Goal: Task Accomplishment & Management: Manage account settings

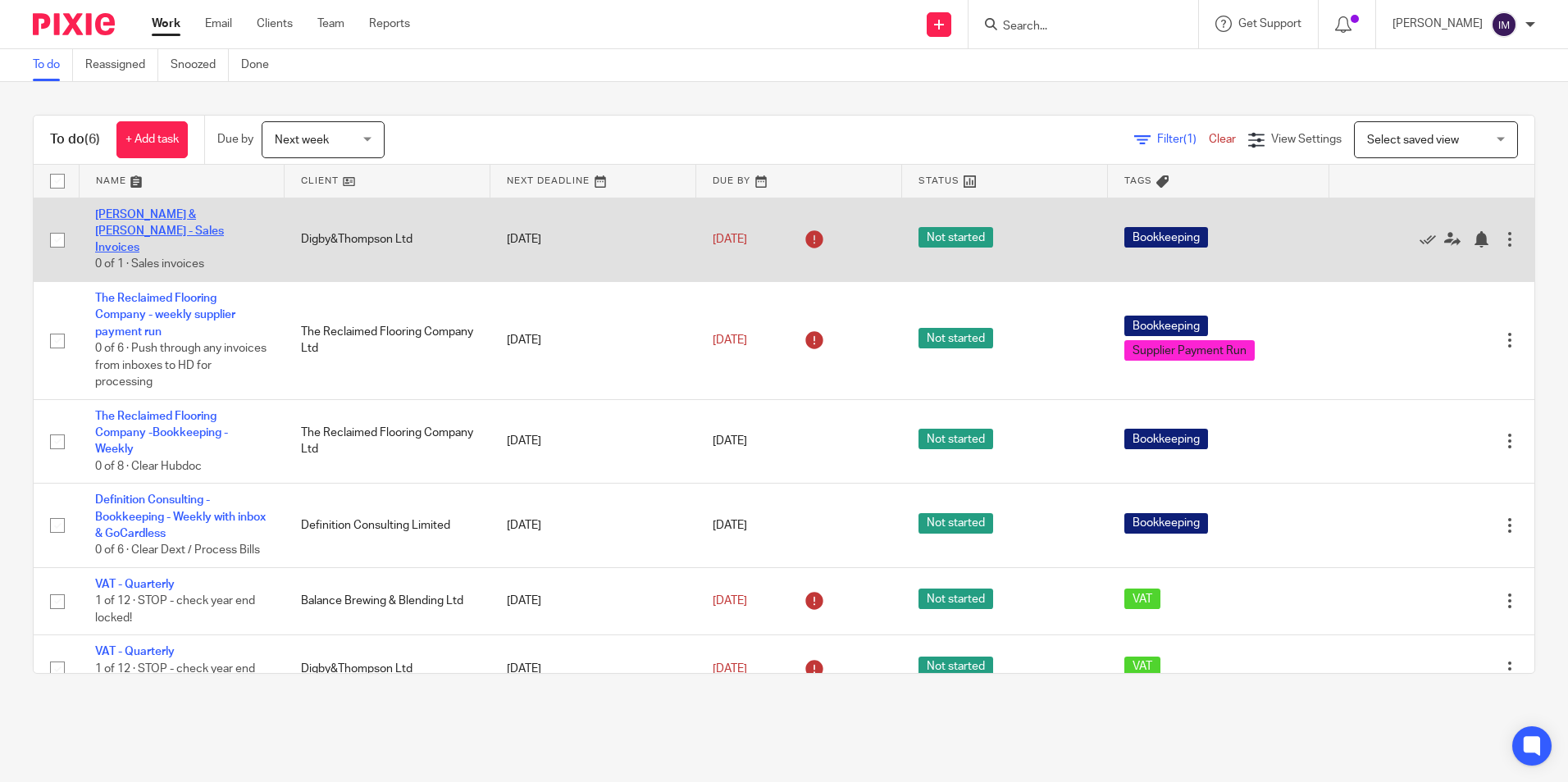
click at [131, 220] on link "[PERSON_NAME] & [PERSON_NAME] - Sales Invoices" at bounding box center [159, 231] width 129 height 45
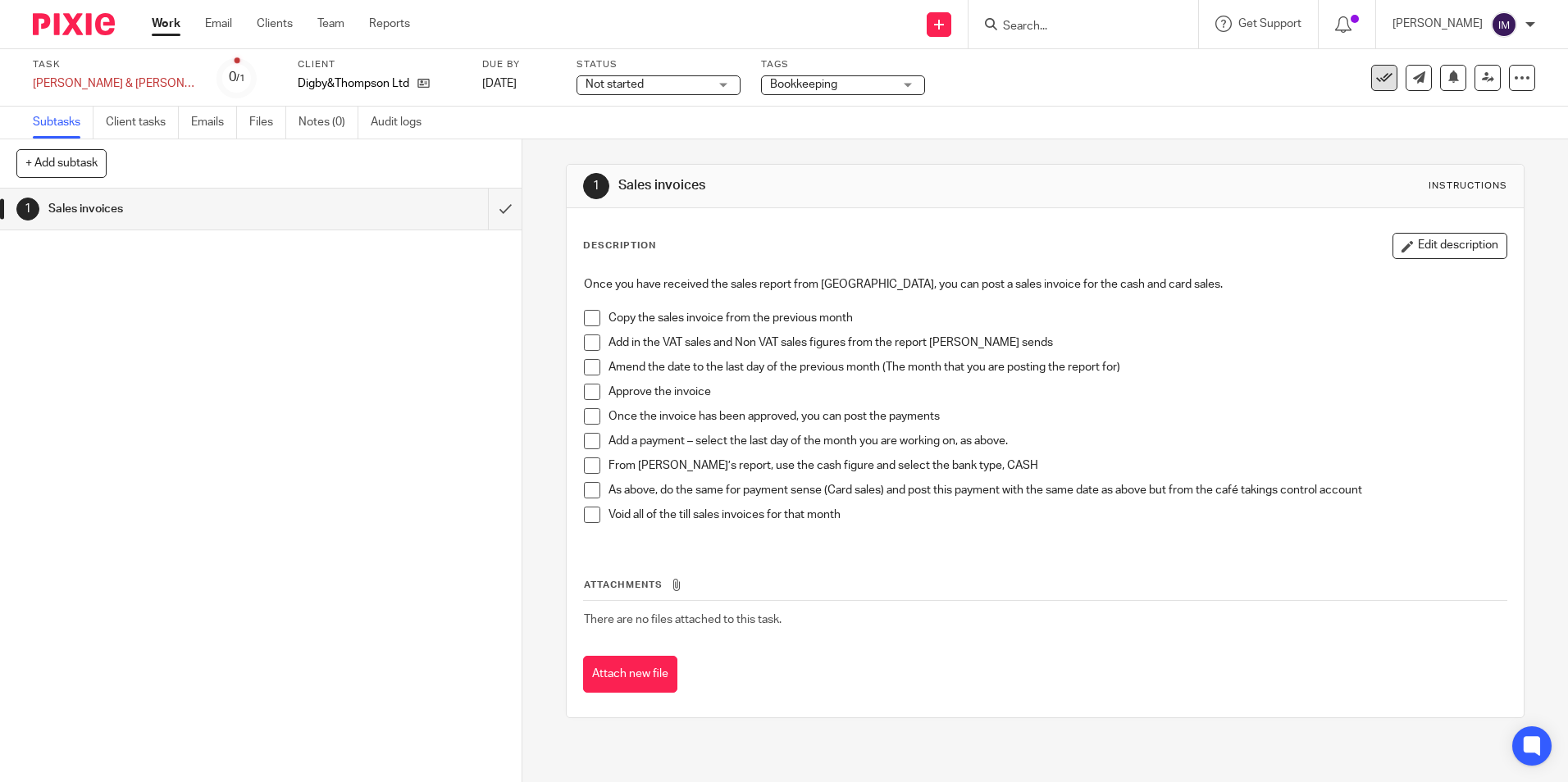
click at [1376, 79] on icon at bounding box center [1384, 78] width 16 height 16
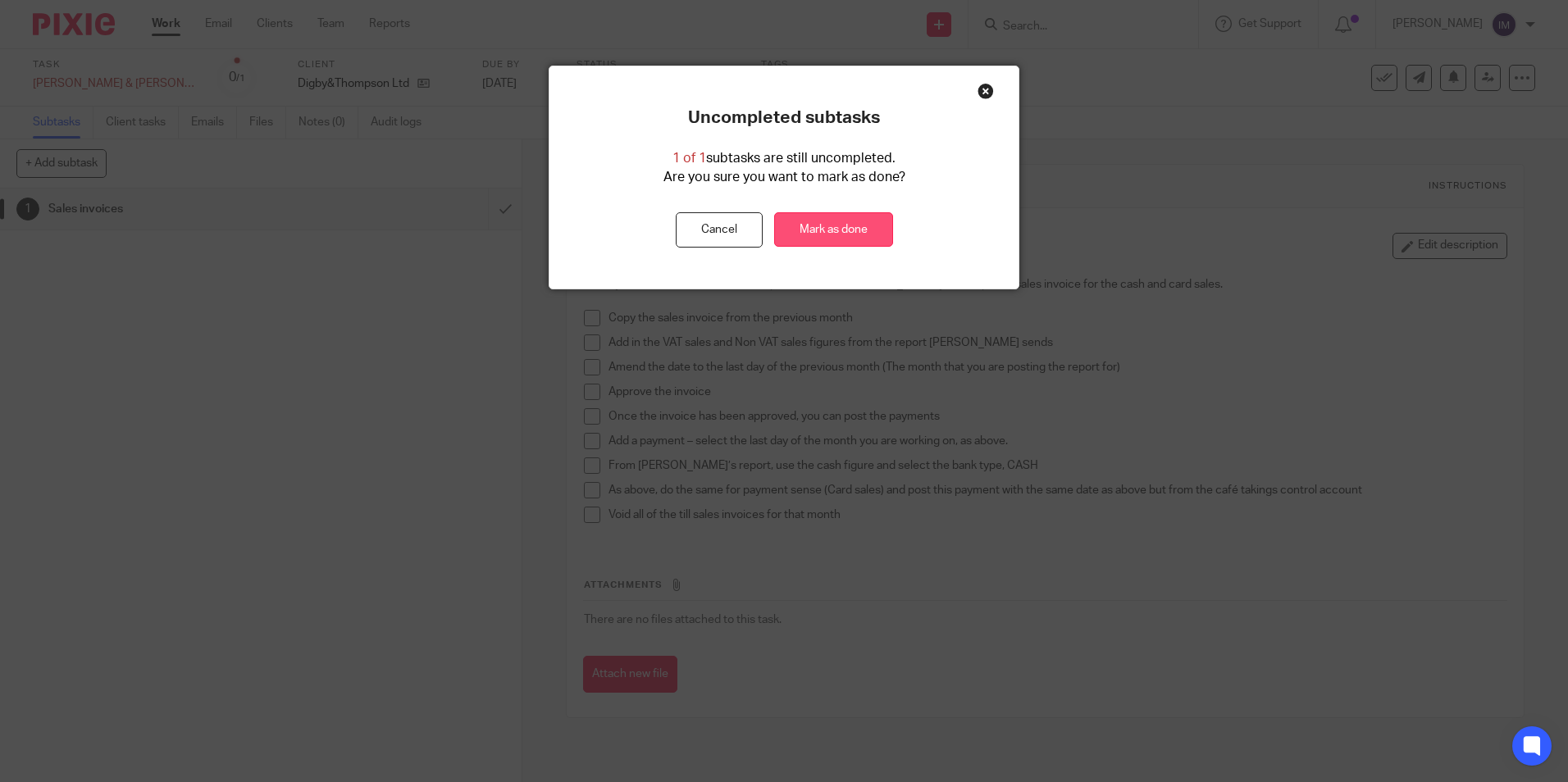
click at [841, 236] on link "Mark as done" at bounding box center [833, 230] width 119 height 35
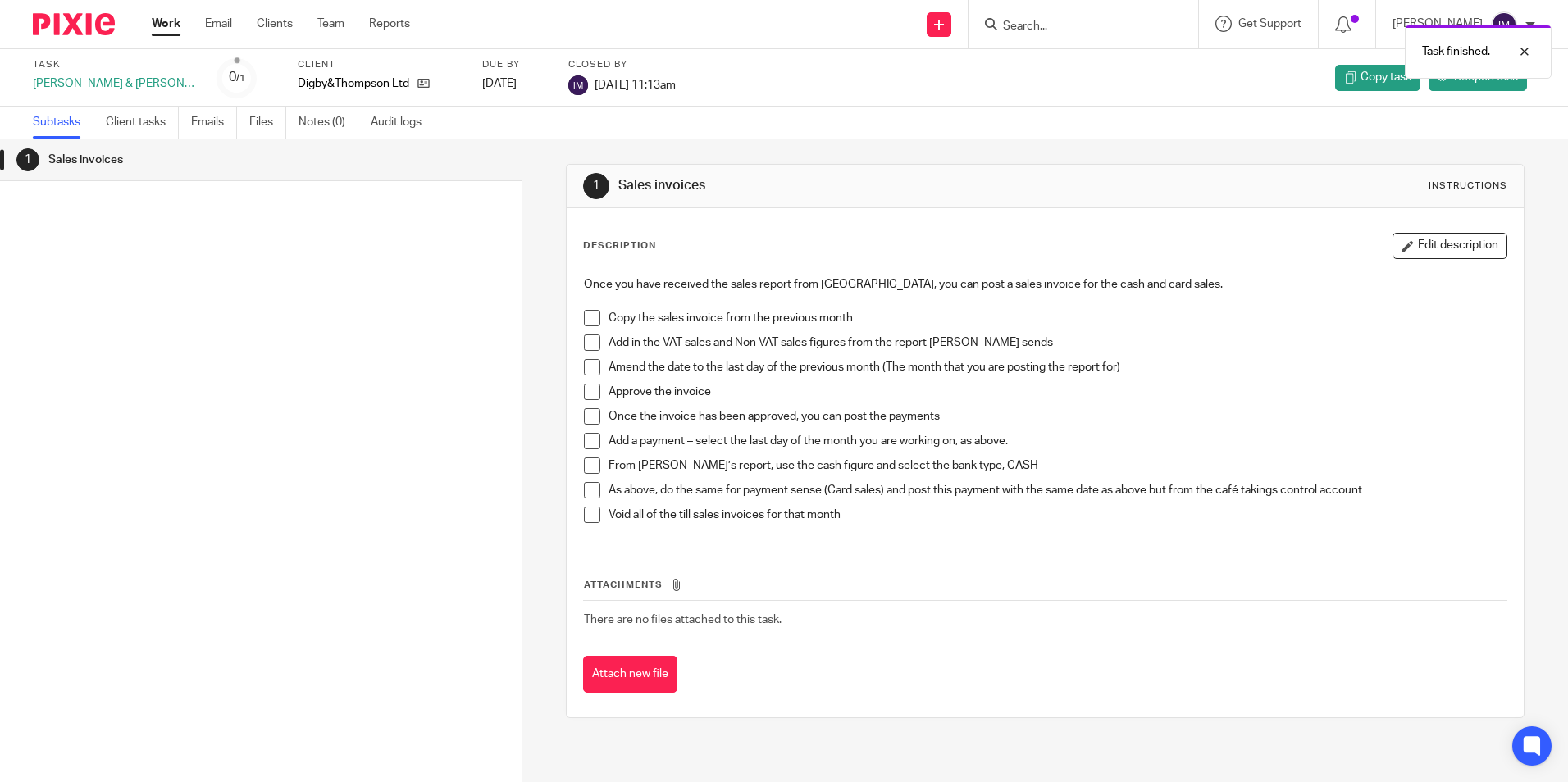
click at [167, 26] on link "Work" at bounding box center [166, 24] width 29 height 16
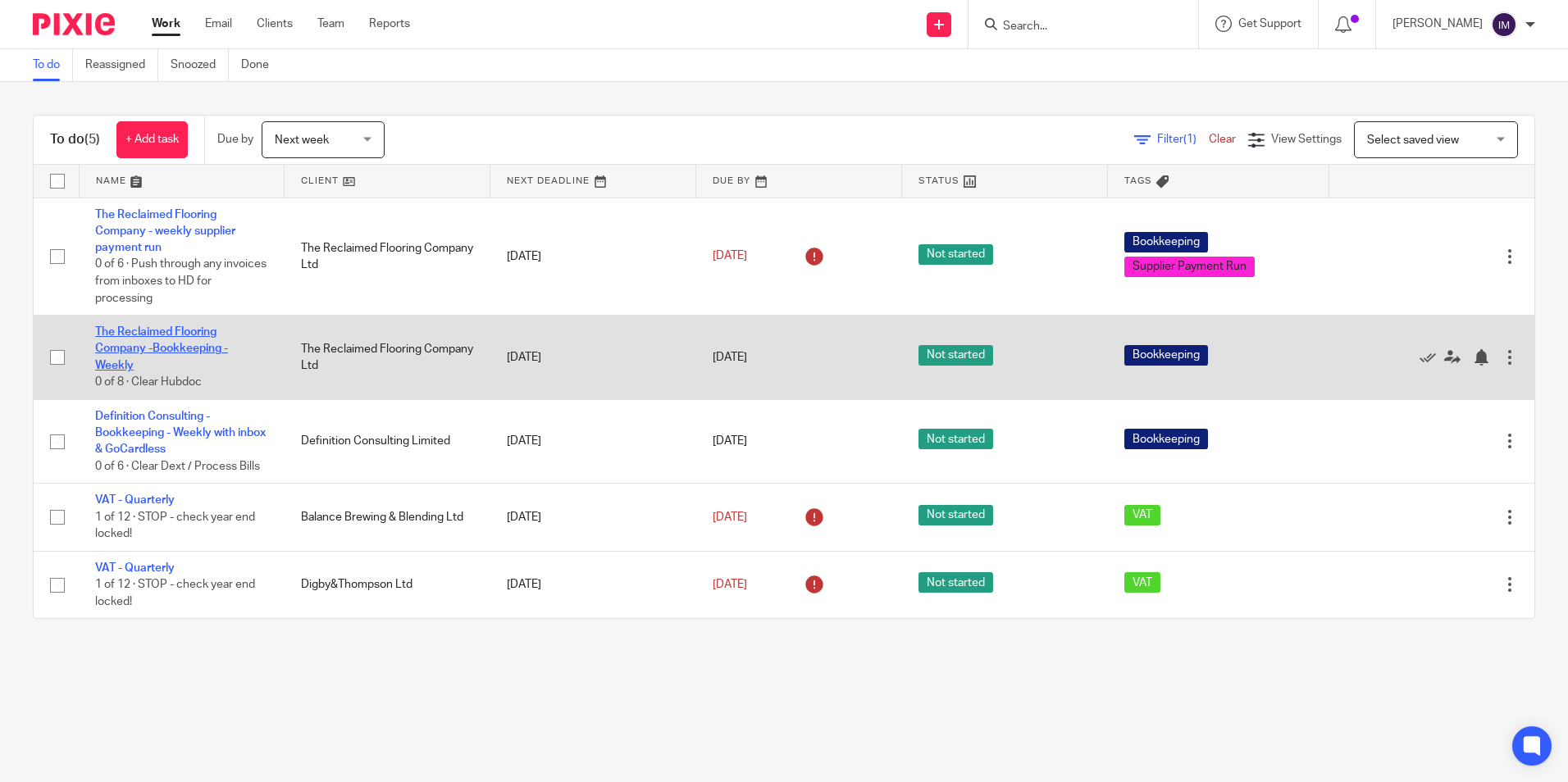
click at [128, 349] on link "The Reclaimed Flooring Company -Bookkeeping - Weekly" at bounding box center [162, 349] width 133 height 45
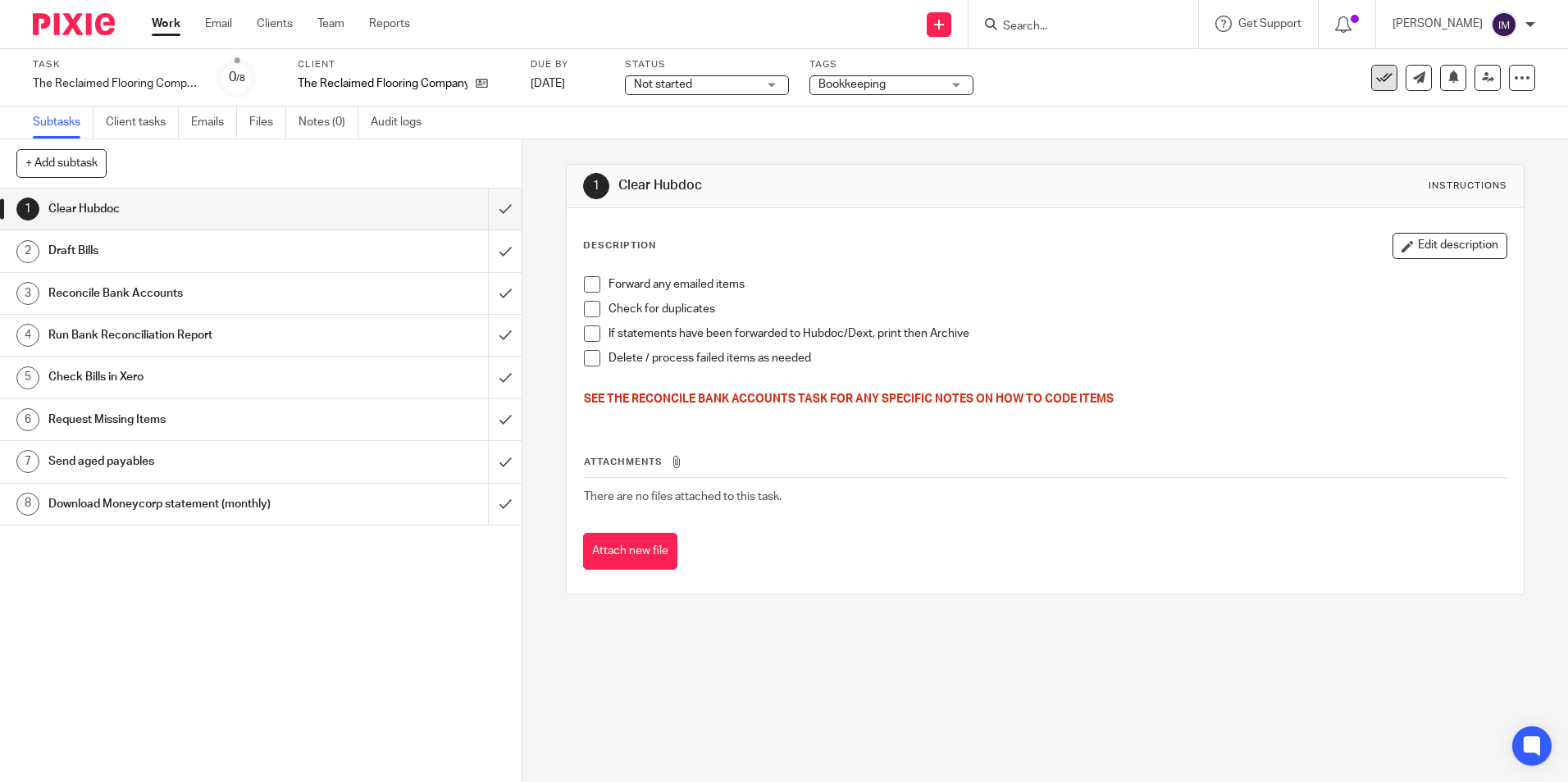
click at [1376, 77] on icon at bounding box center [1384, 78] width 16 height 16
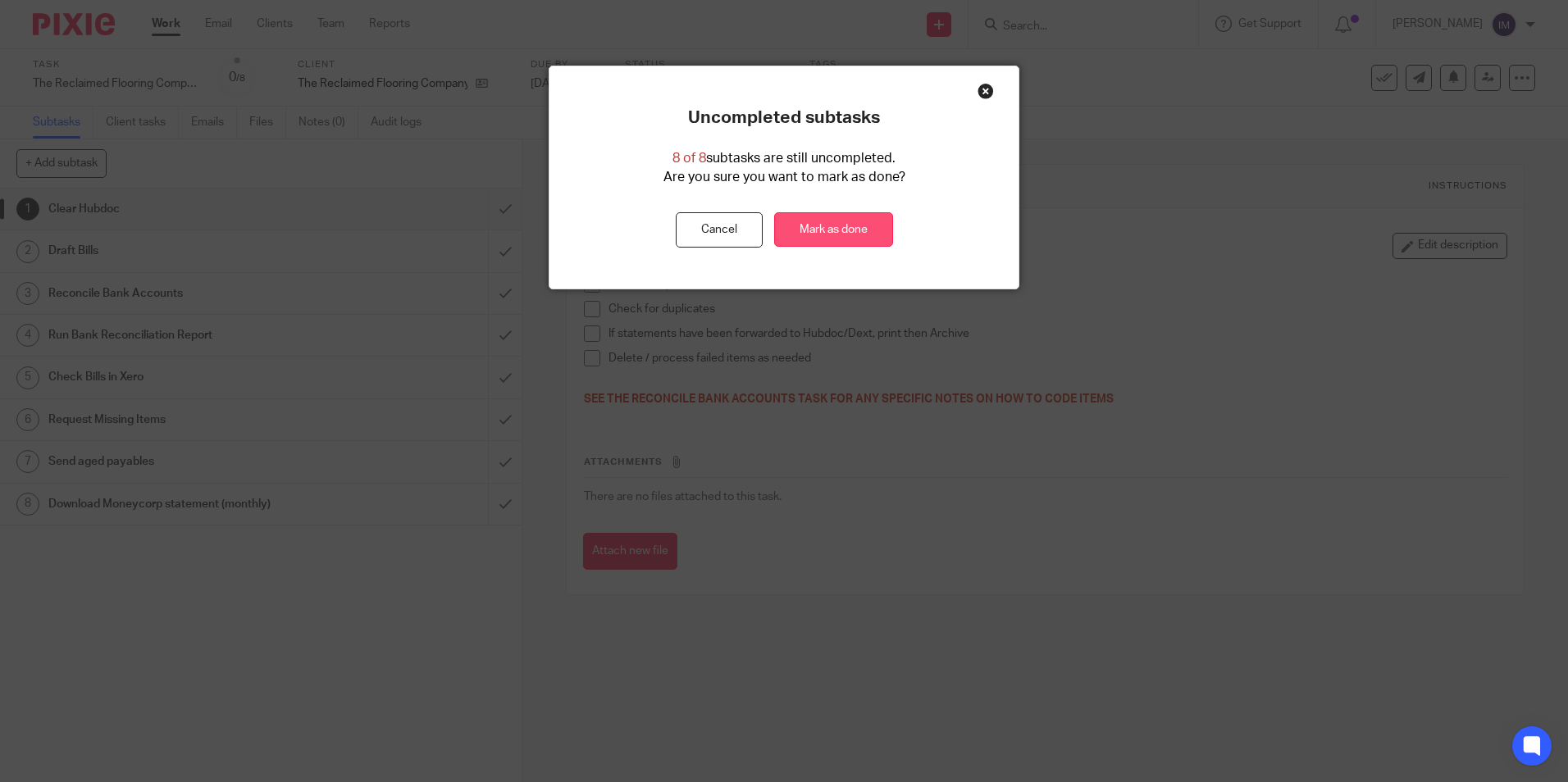
click at [833, 235] on link "Mark as done" at bounding box center [833, 230] width 119 height 35
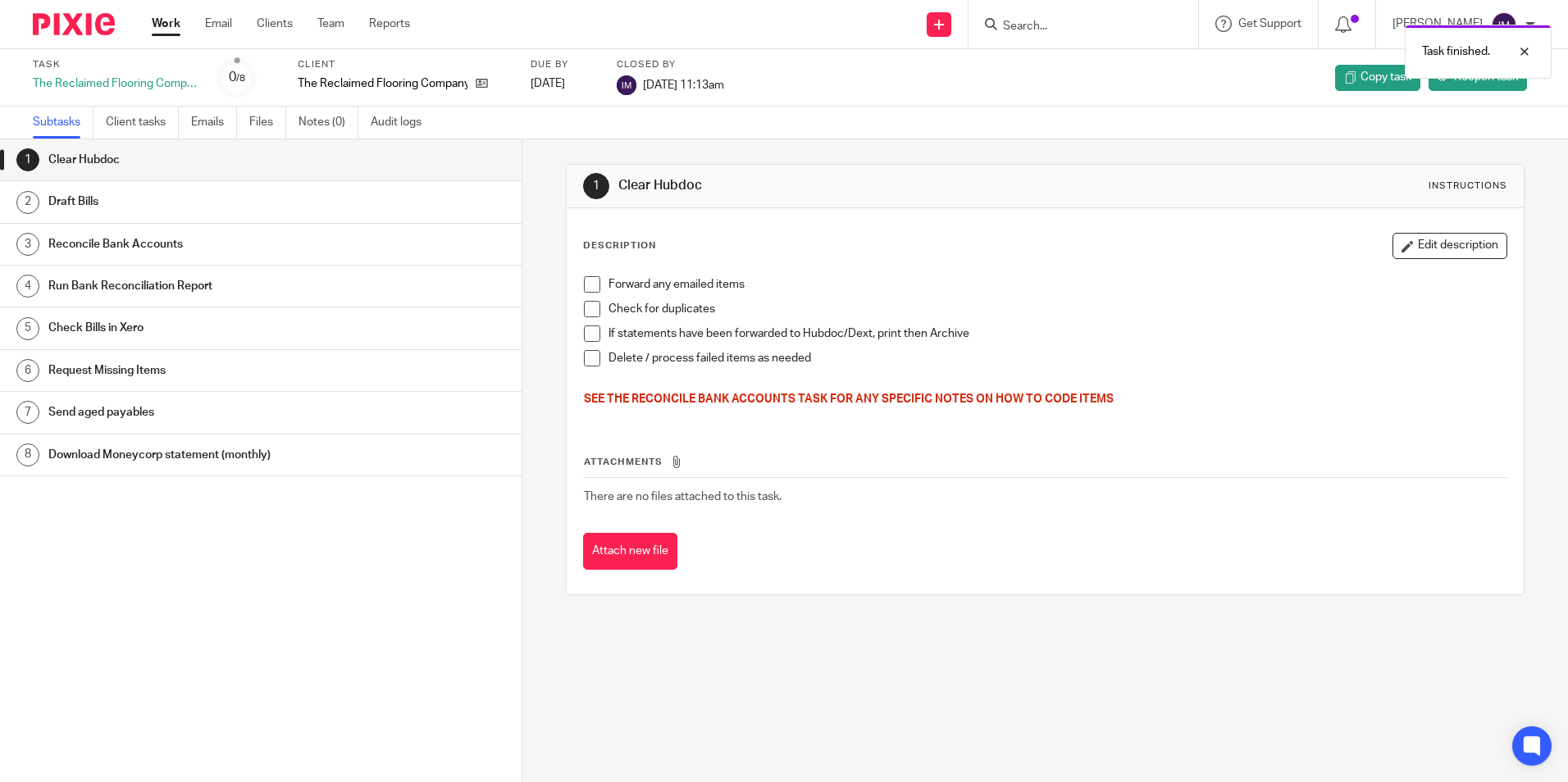
click at [160, 26] on link "Work" at bounding box center [166, 24] width 29 height 16
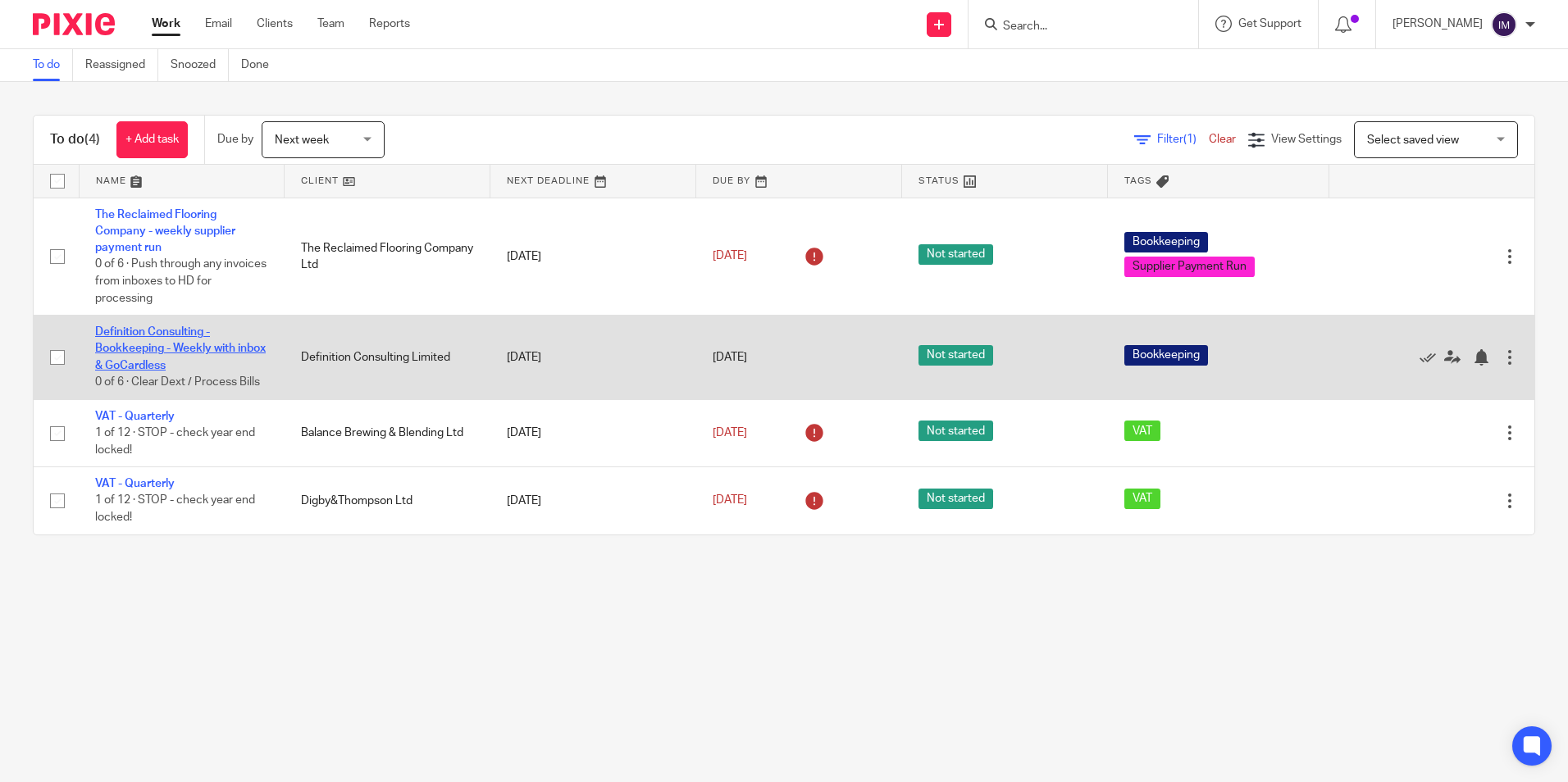
click at [146, 353] on link "Definition Consulting - Bookkeeping - Weekly with inbox & GoCardless" at bounding box center [181, 349] width 171 height 45
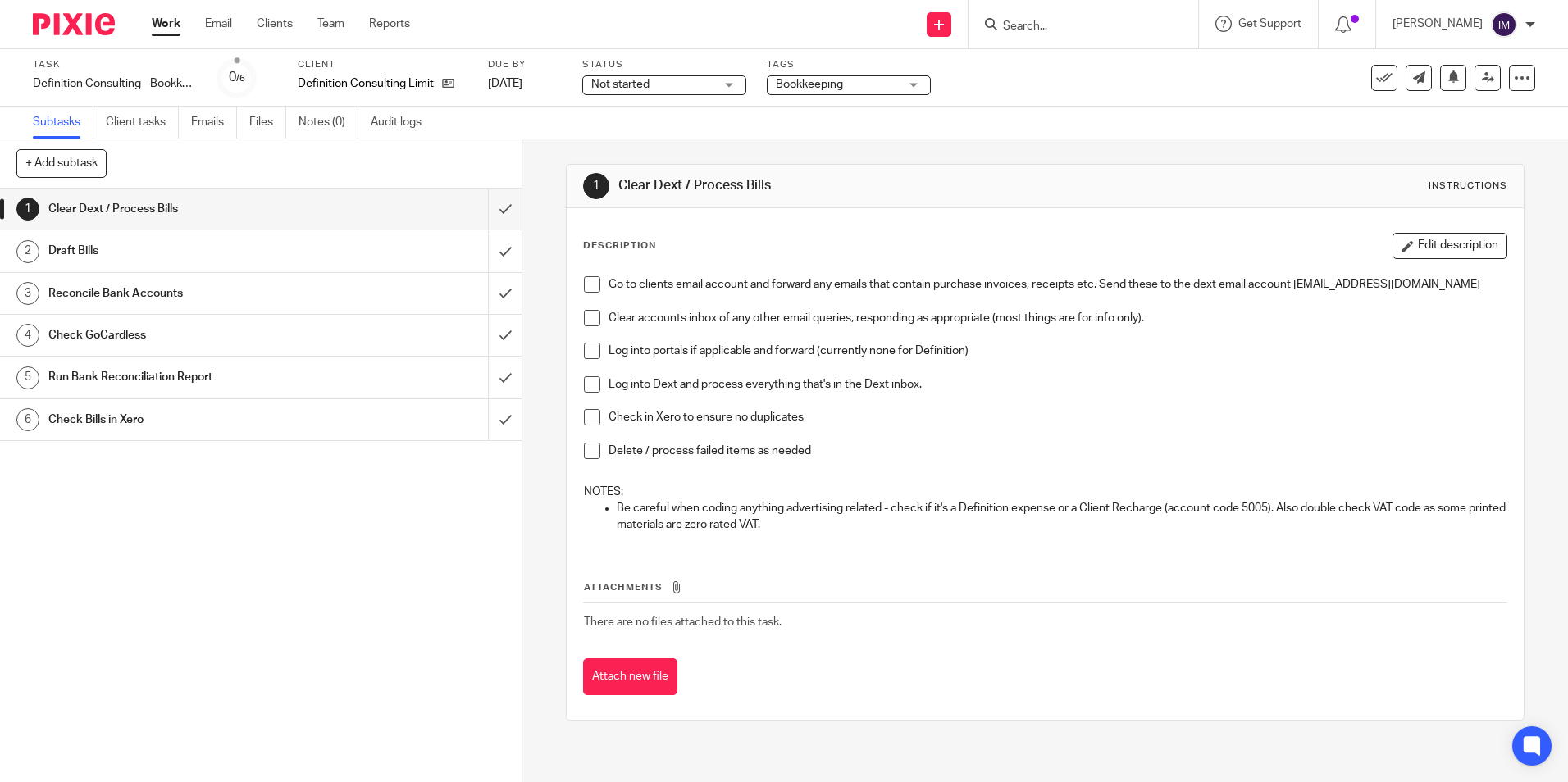
click at [587, 286] on span at bounding box center [592, 285] width 16 height 16
click at [585, 327] on span at bounding box center [592, 318] width 16 height 16
click at [575, 374] on div "Go to clients email account and forward any emails that contain purchase invoic…" at bounding box center [1044, 407] width 938 height 278
click at [586, 359] on span at bounding box center [592, 350] width 16 height 16
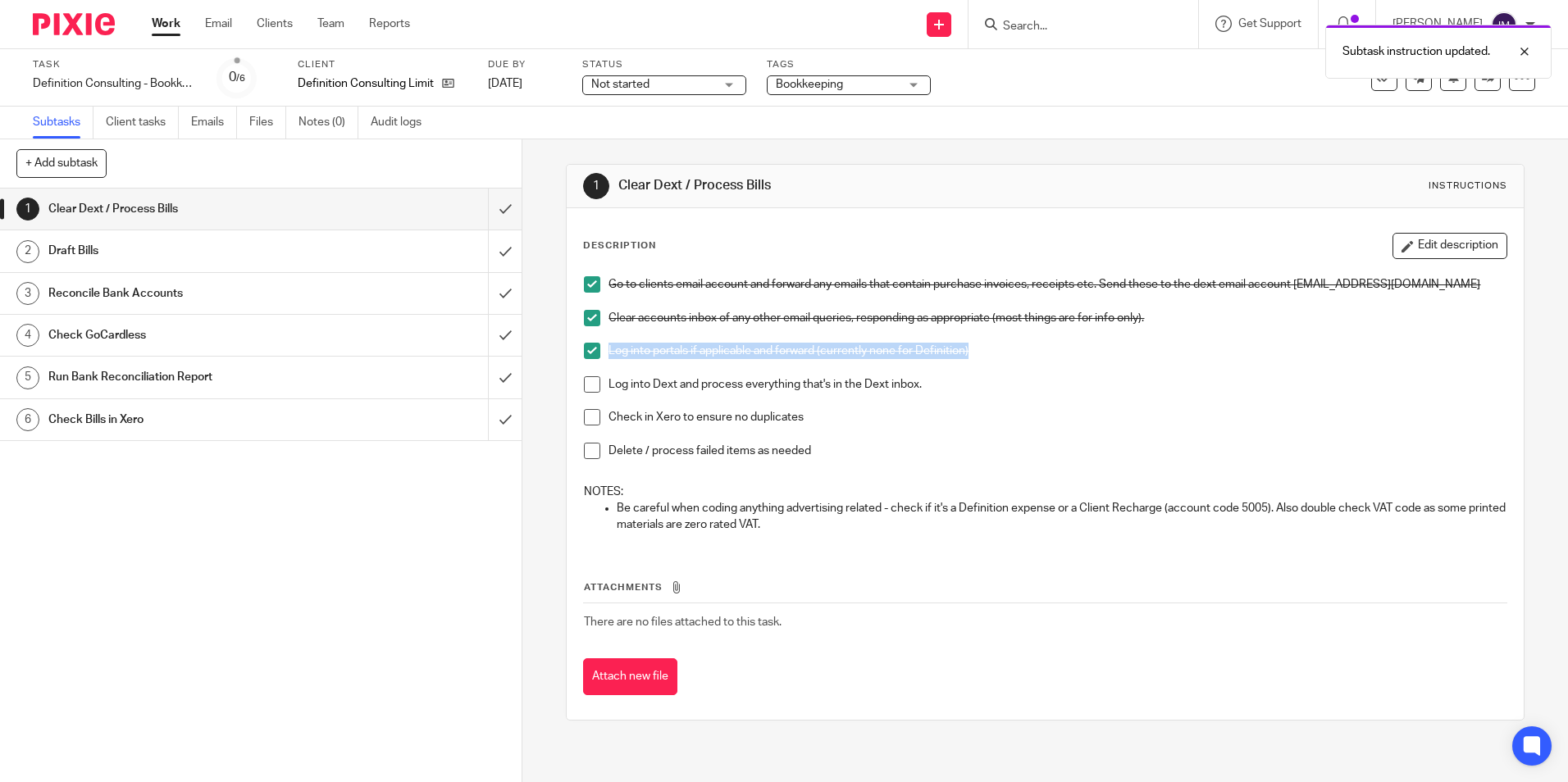
click at [586, 392] on span at bounding box center [592, 384] width 16 height 16
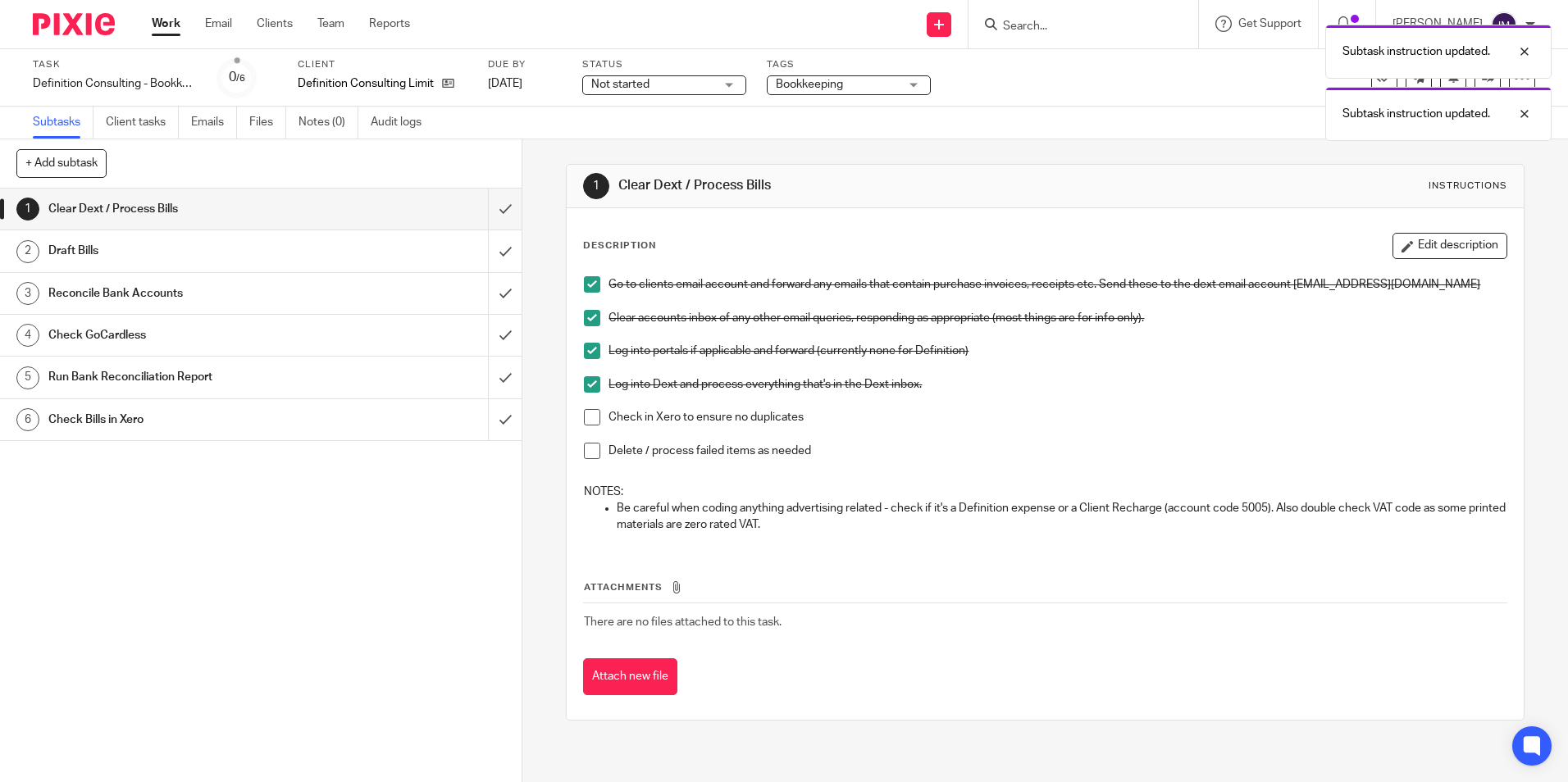
click at [590, 442] on li "Check in Xero to ensure no duplicates" at bounding box center [1044, 425] width 922 height 34
click at [588, 425] on span at bounding box center [592, 417] width 16 height 16
click at [591, 459] on span at bounding box center [592, 450] width 16 height 16
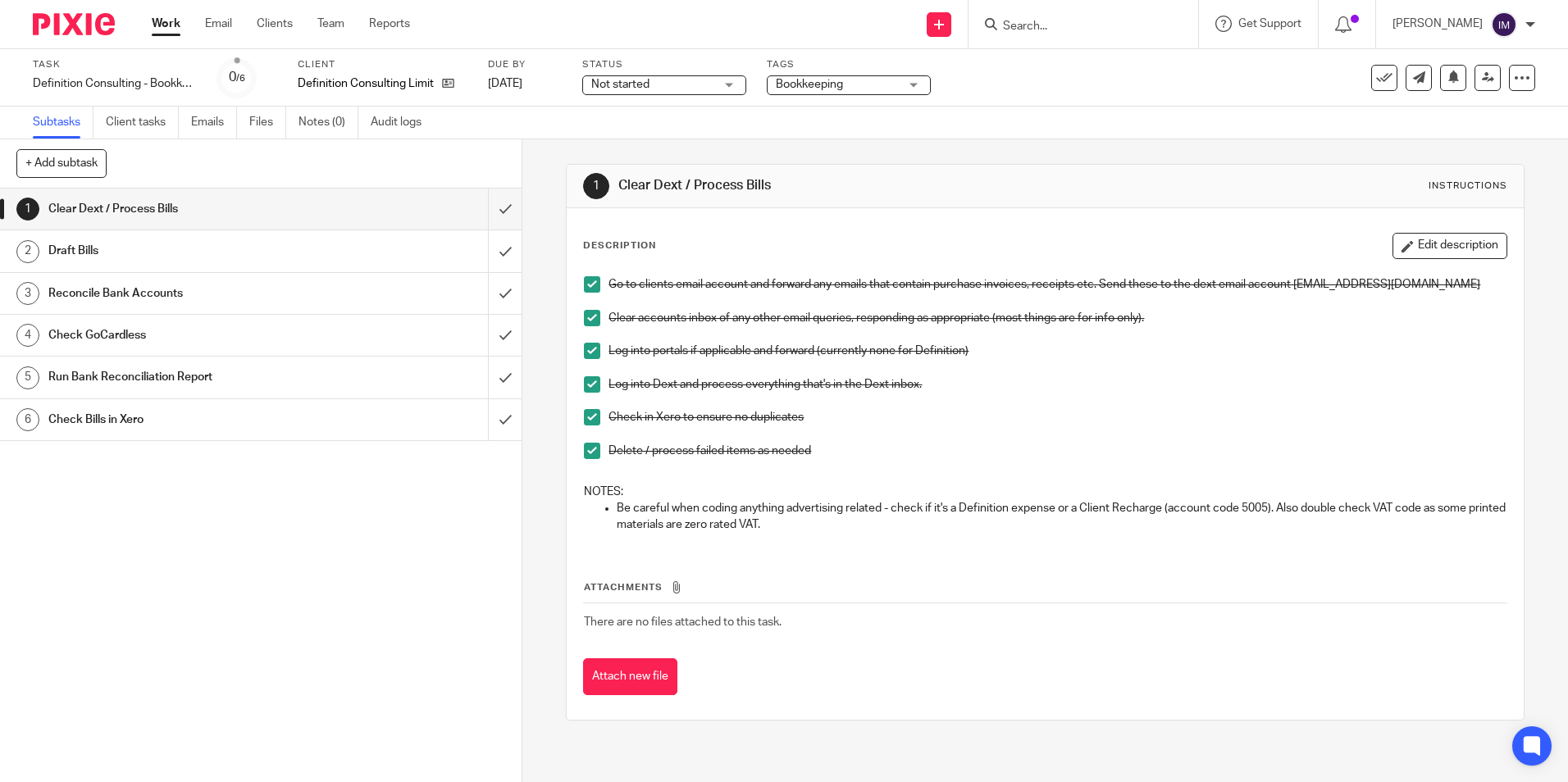
click at [177, 256] on h1 "Draft Bills" at bounding box center [190, 251] width 282 height 25
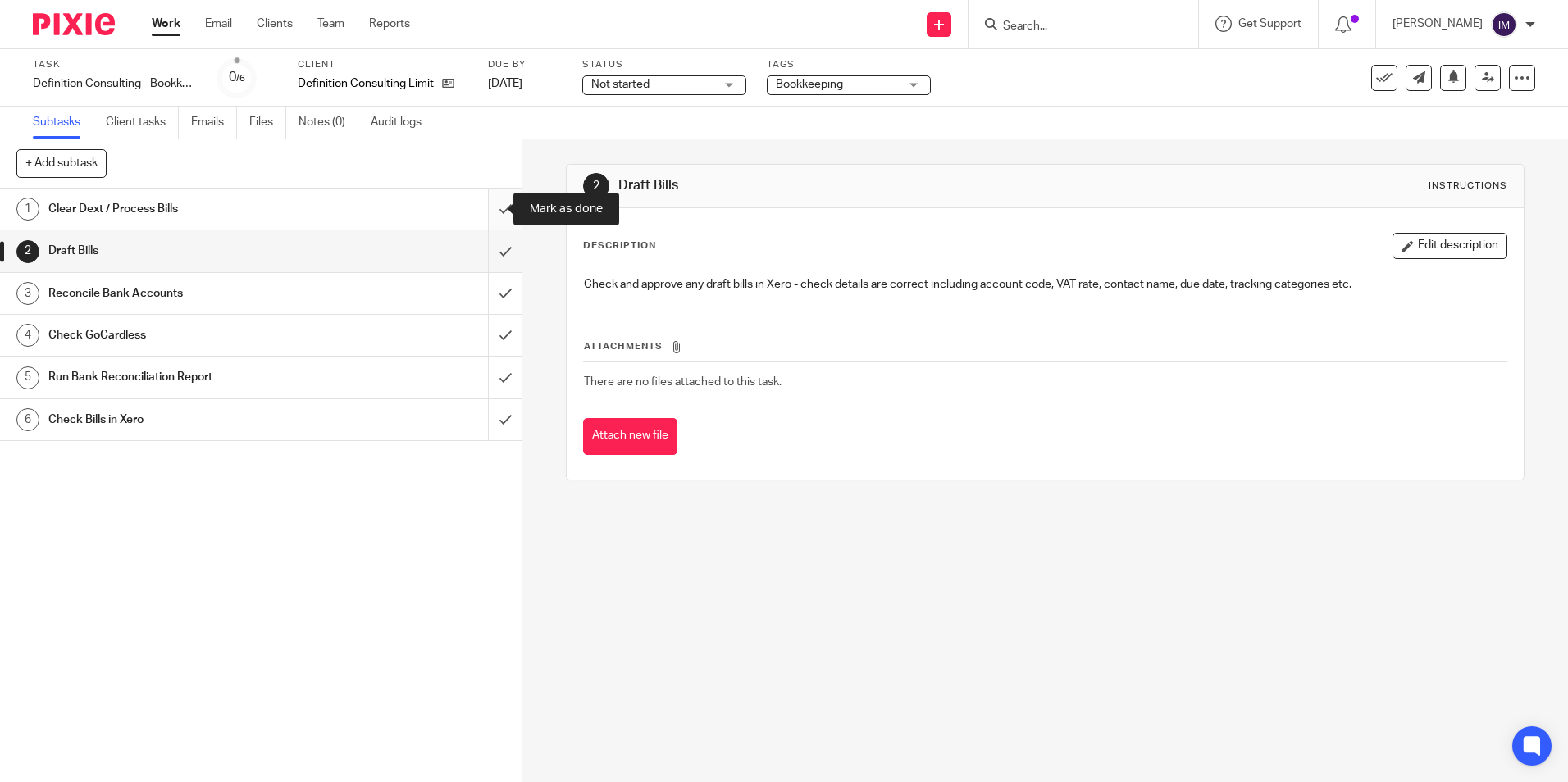
click at [493, 214] on input "submit" at bounding box center [260, 209] width 521 height 41
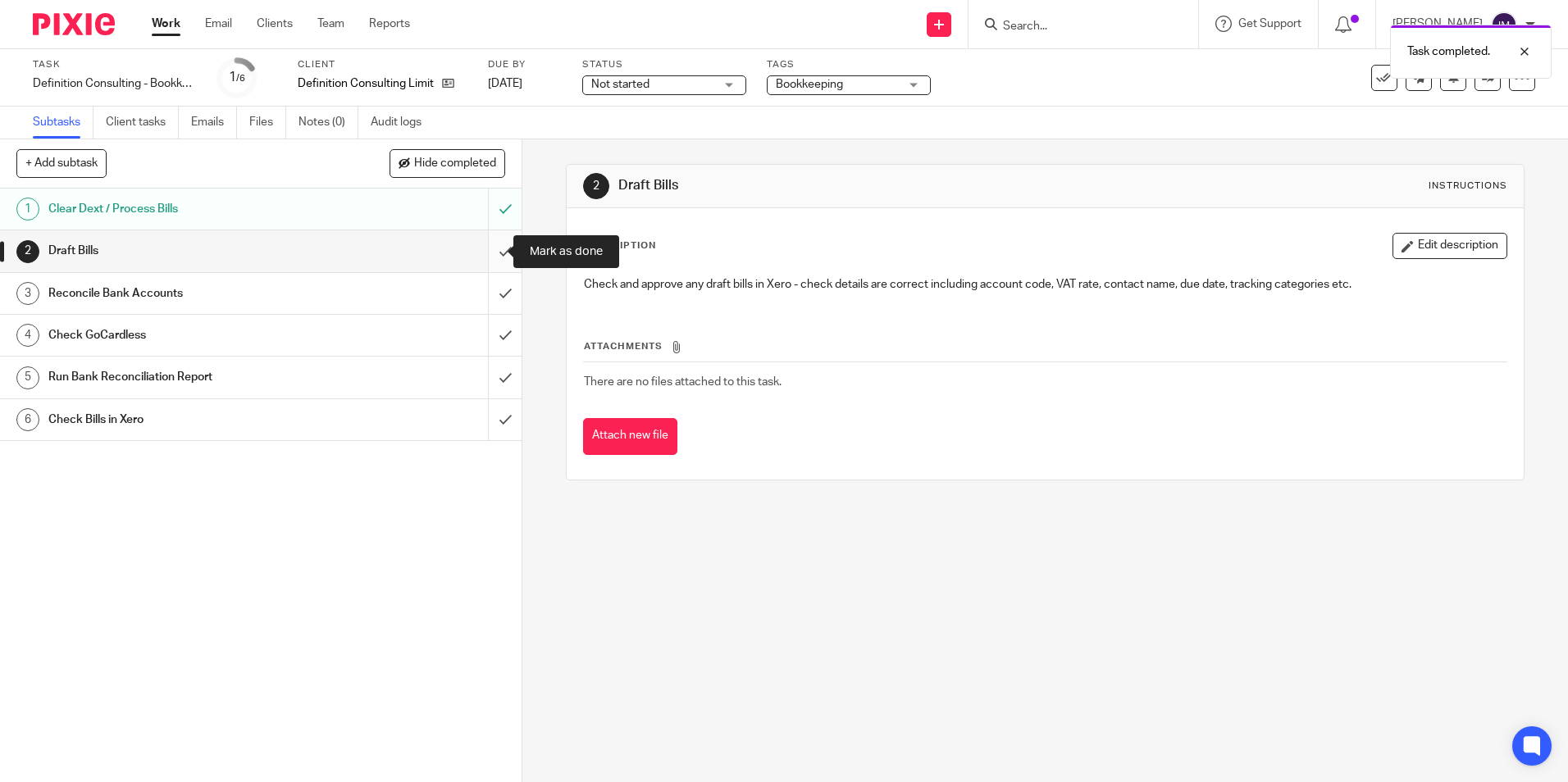
click at [484, 245] on input "submit" at bounding box center [260, 251] width 521 height 41
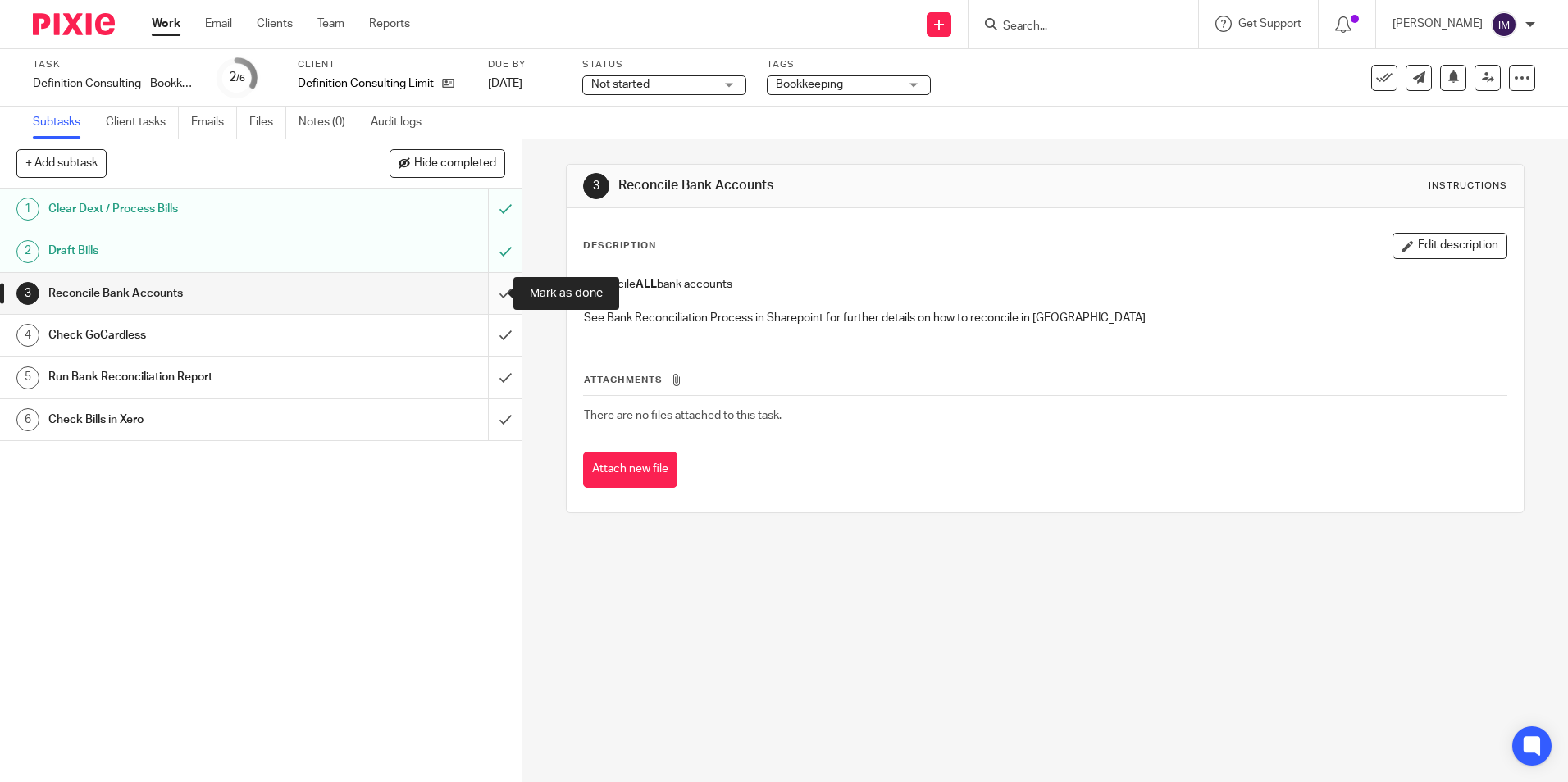
click at [497, 291] on input "submit" at bounding box center [260, 294] width 521 height 41
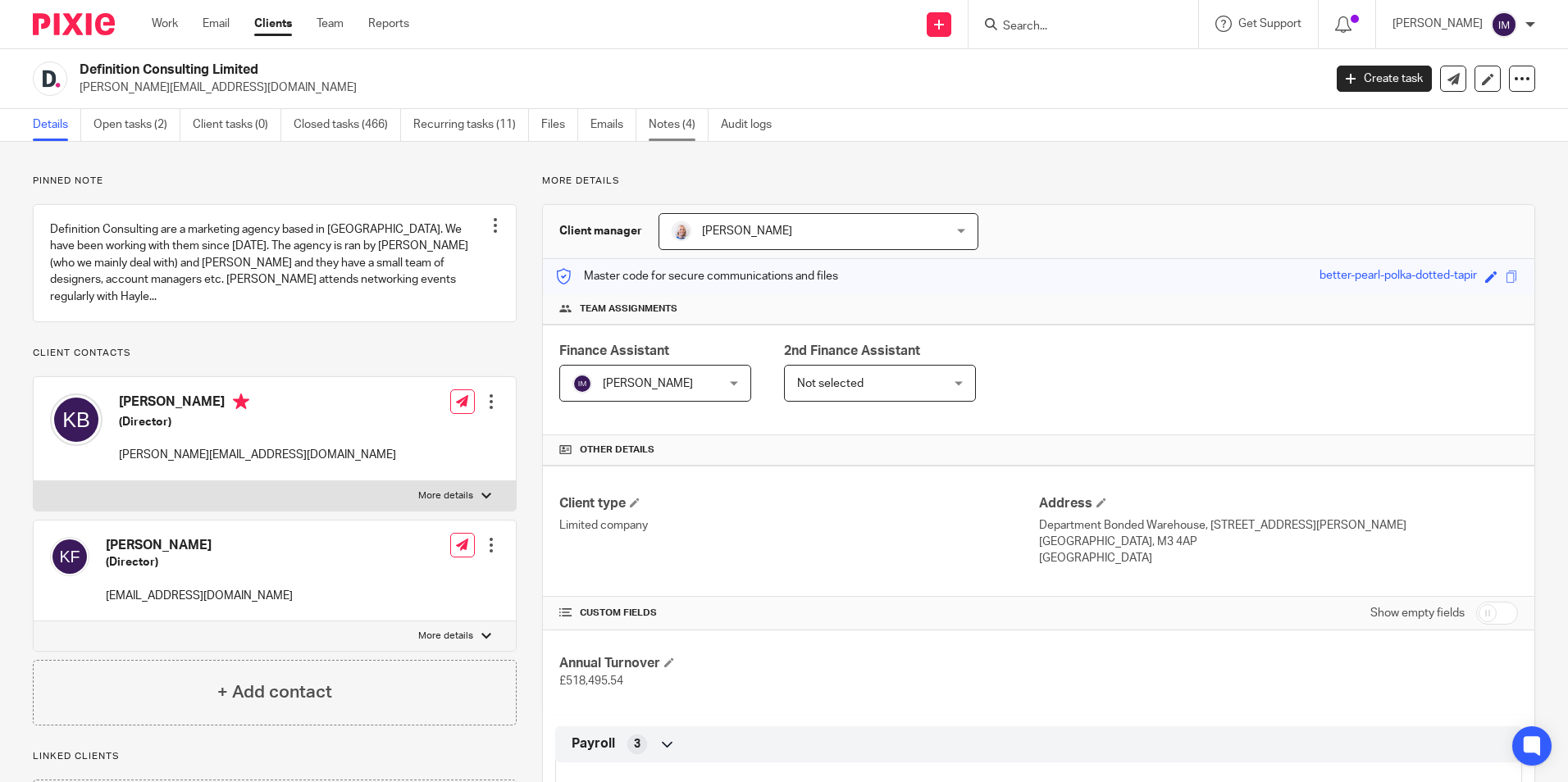
click at [684, 130] on link "Notes (4)" at bounding box center [678, 125] width 60 height 32
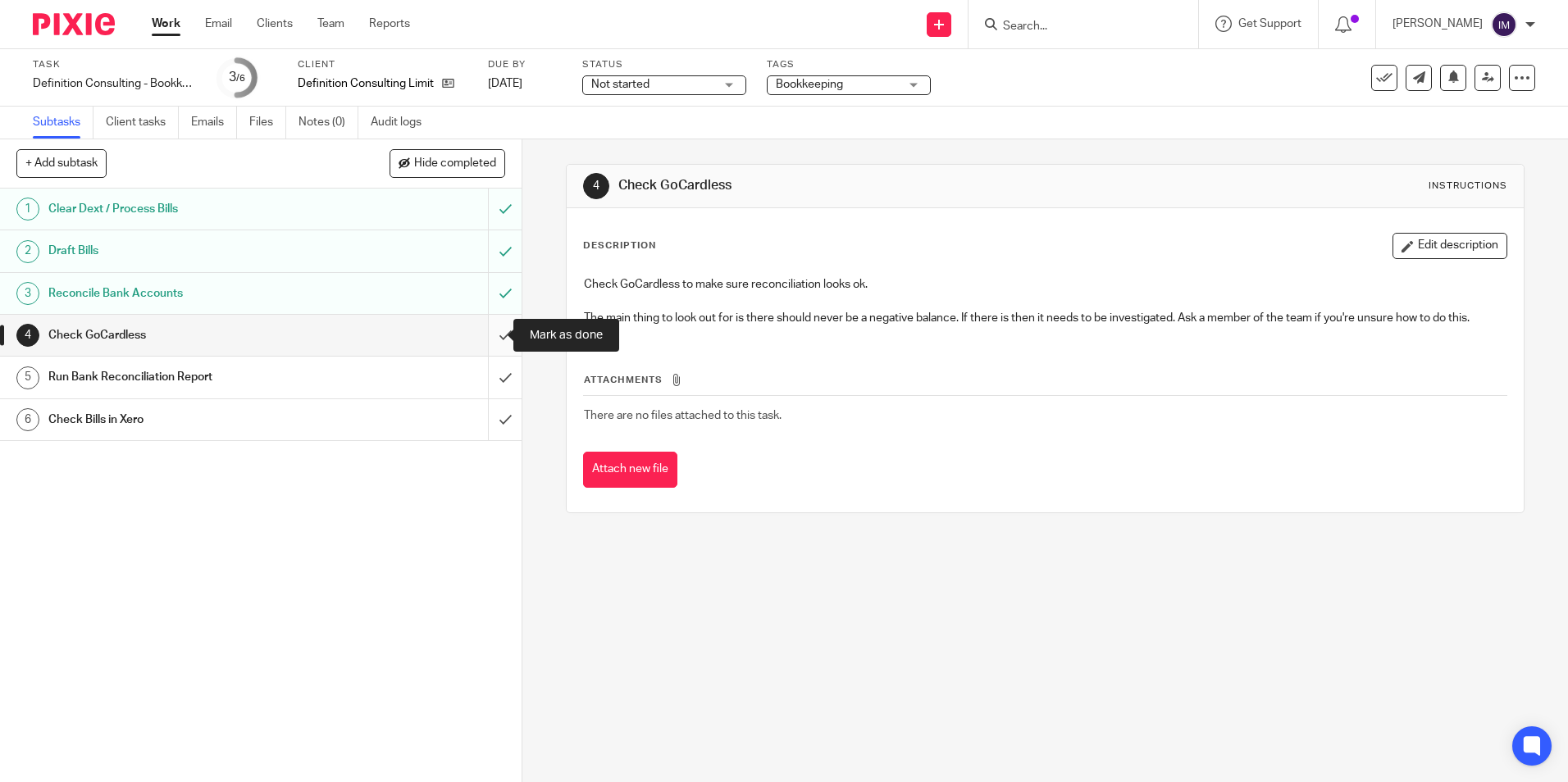
click at [493, 333] on input "submit" at bounding box center [260, 336] width 521 height 41
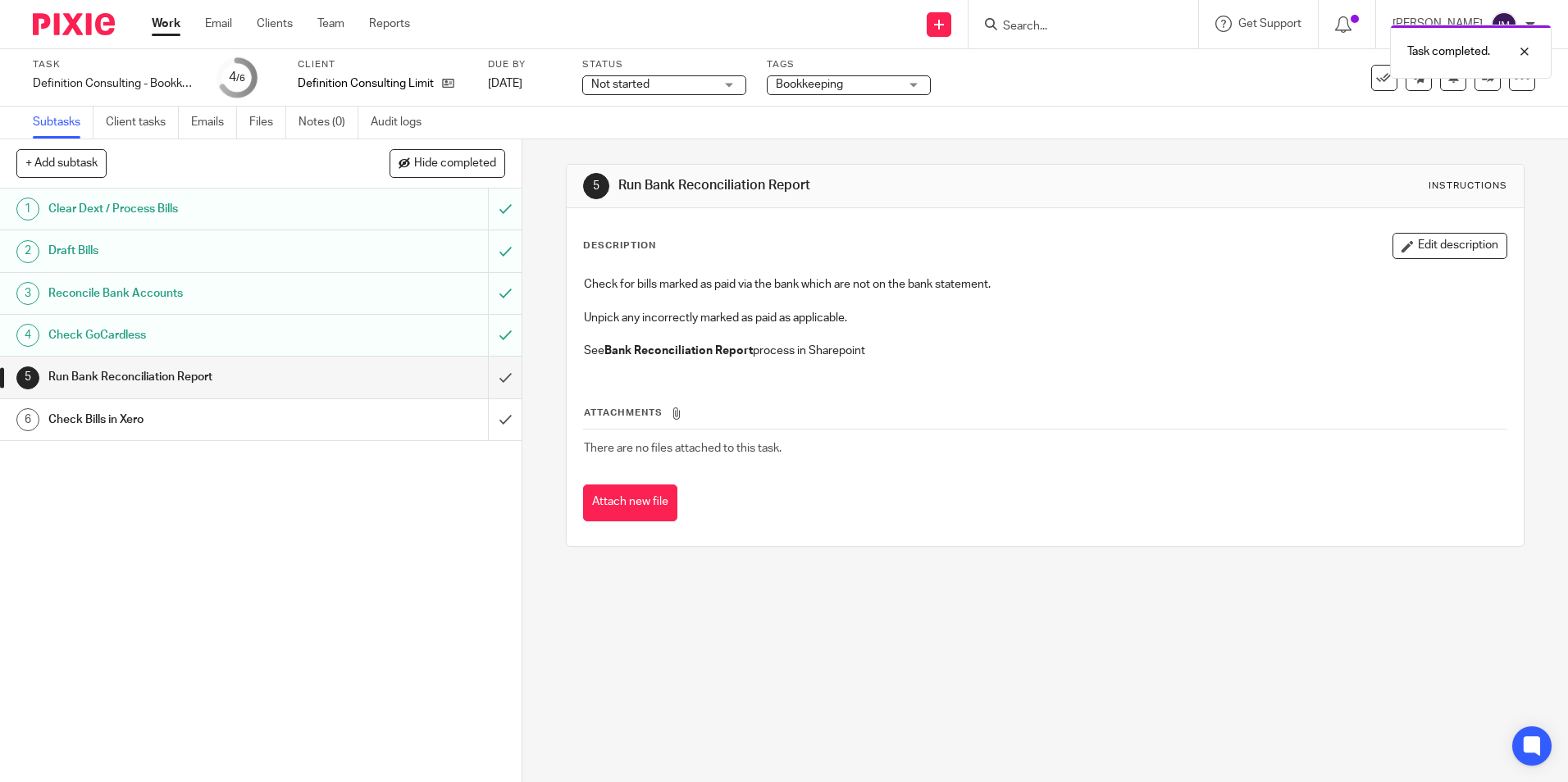
click at [355, 365] on div "Run Bank Reconciliation Report" at bounding box center [260, 377] width 424 height 25
click at [486, 382] on input "submit" at bounding box center [260, 377] width 521 height 41
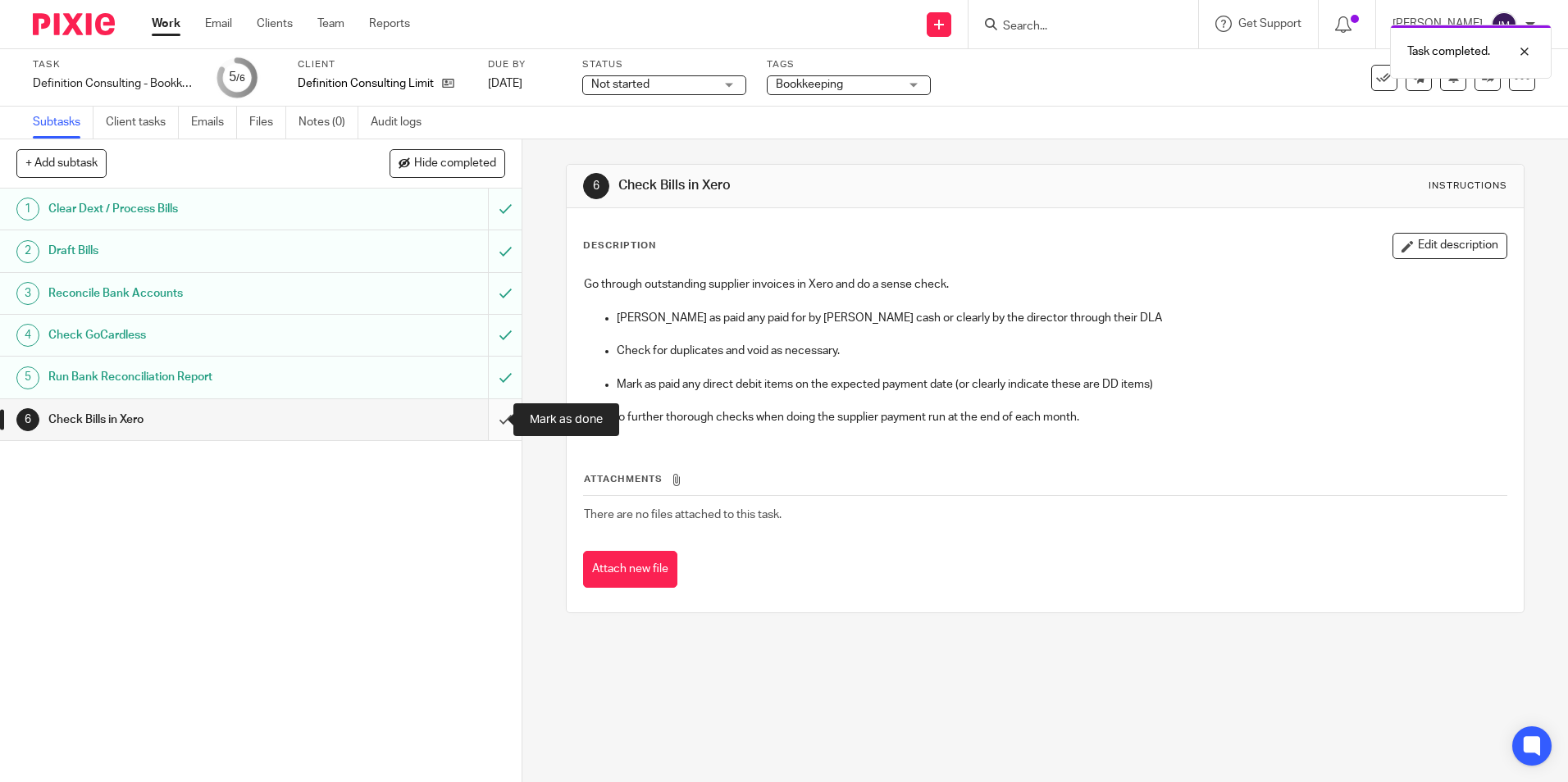
click at [484, 423] on input "submit" at bounding box center [260, 419] width 521 height 41
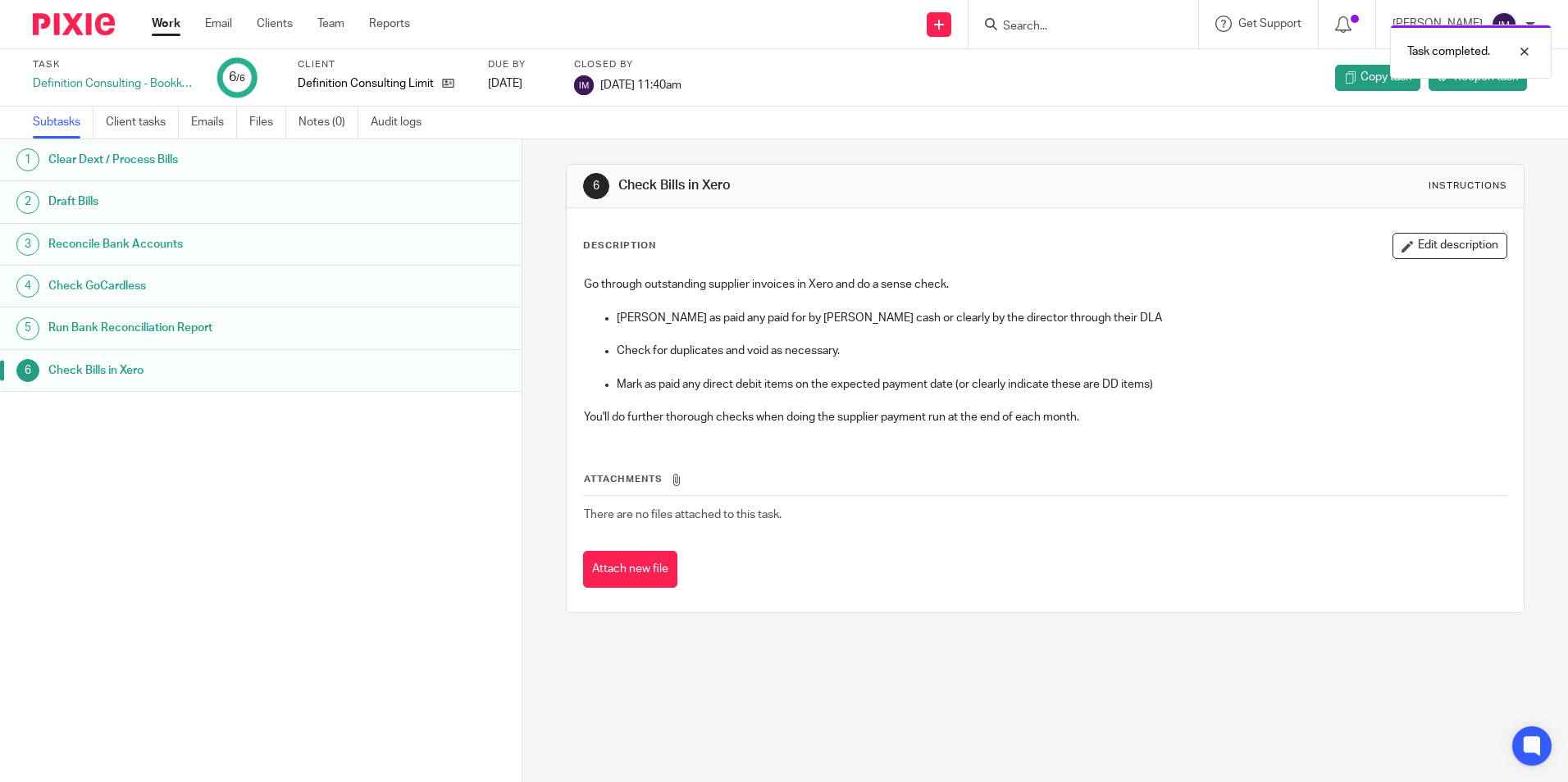
click at [156, 23] on link "Work" at bounding box center [166, 24] width 29 height 16
